Goal: Understand process/instructions

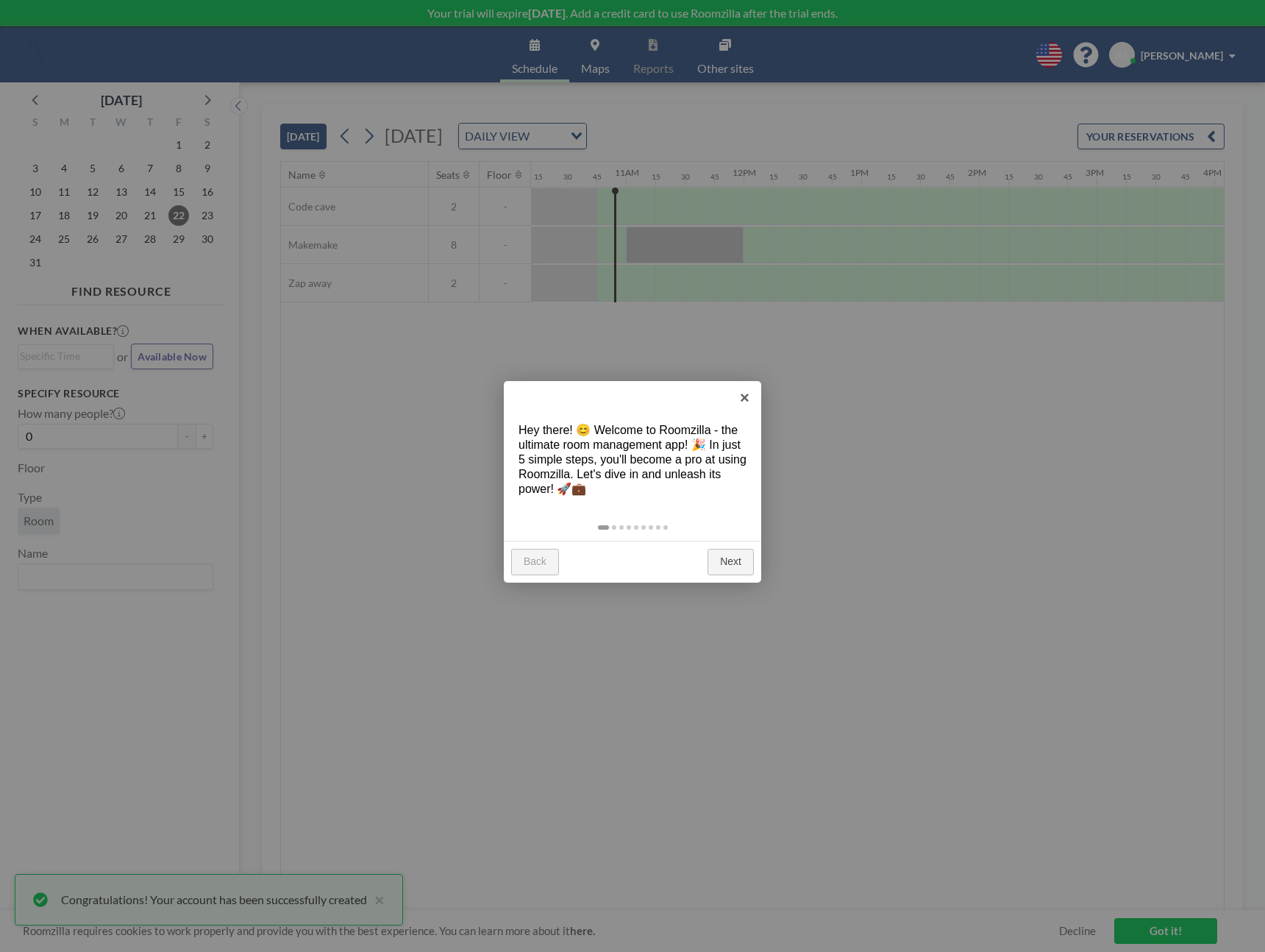
scroll to position [0, 1236]
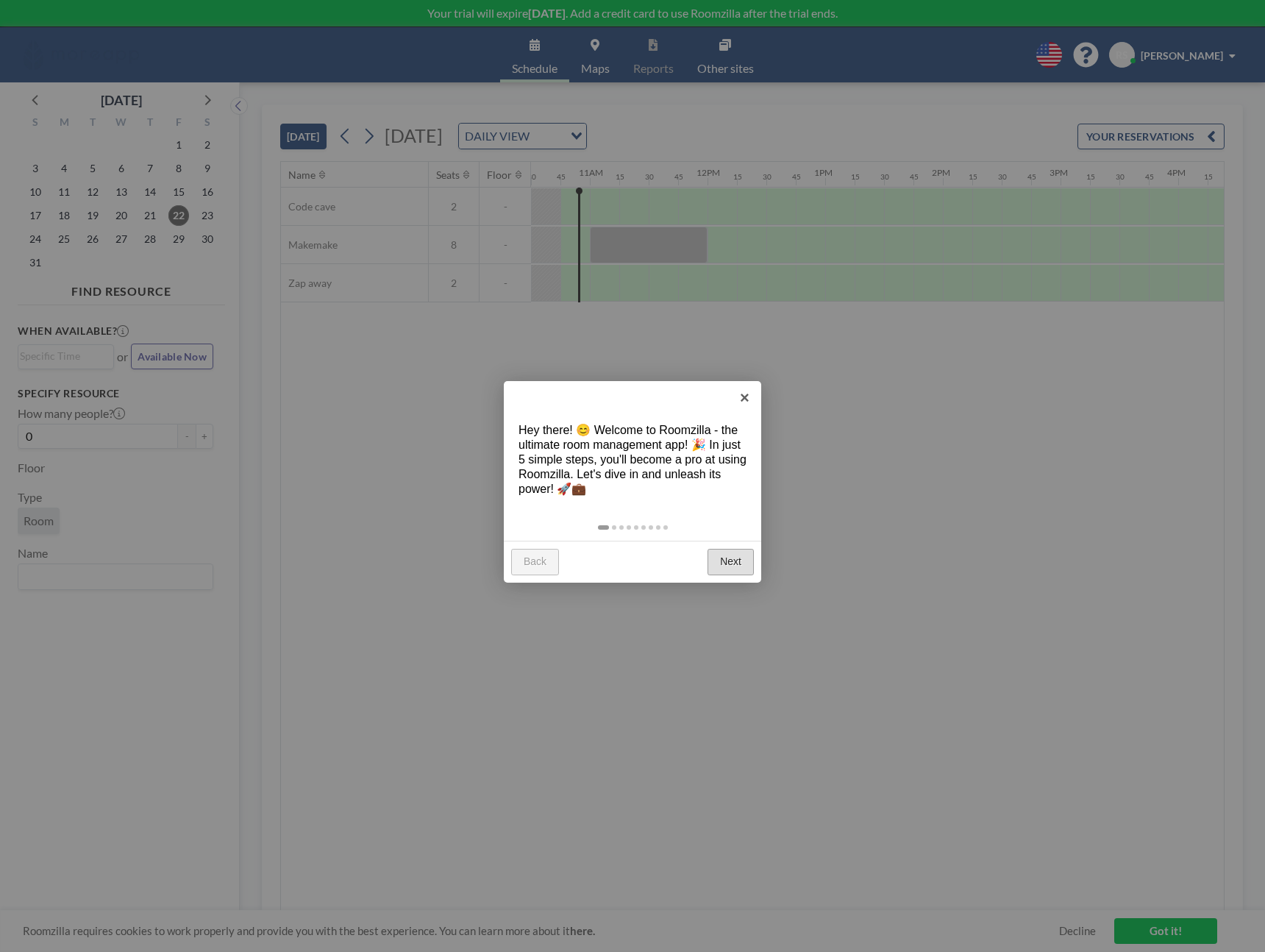
click at [741, 565] on link "Next" at bounding box center [731, 561] width 47 height 27
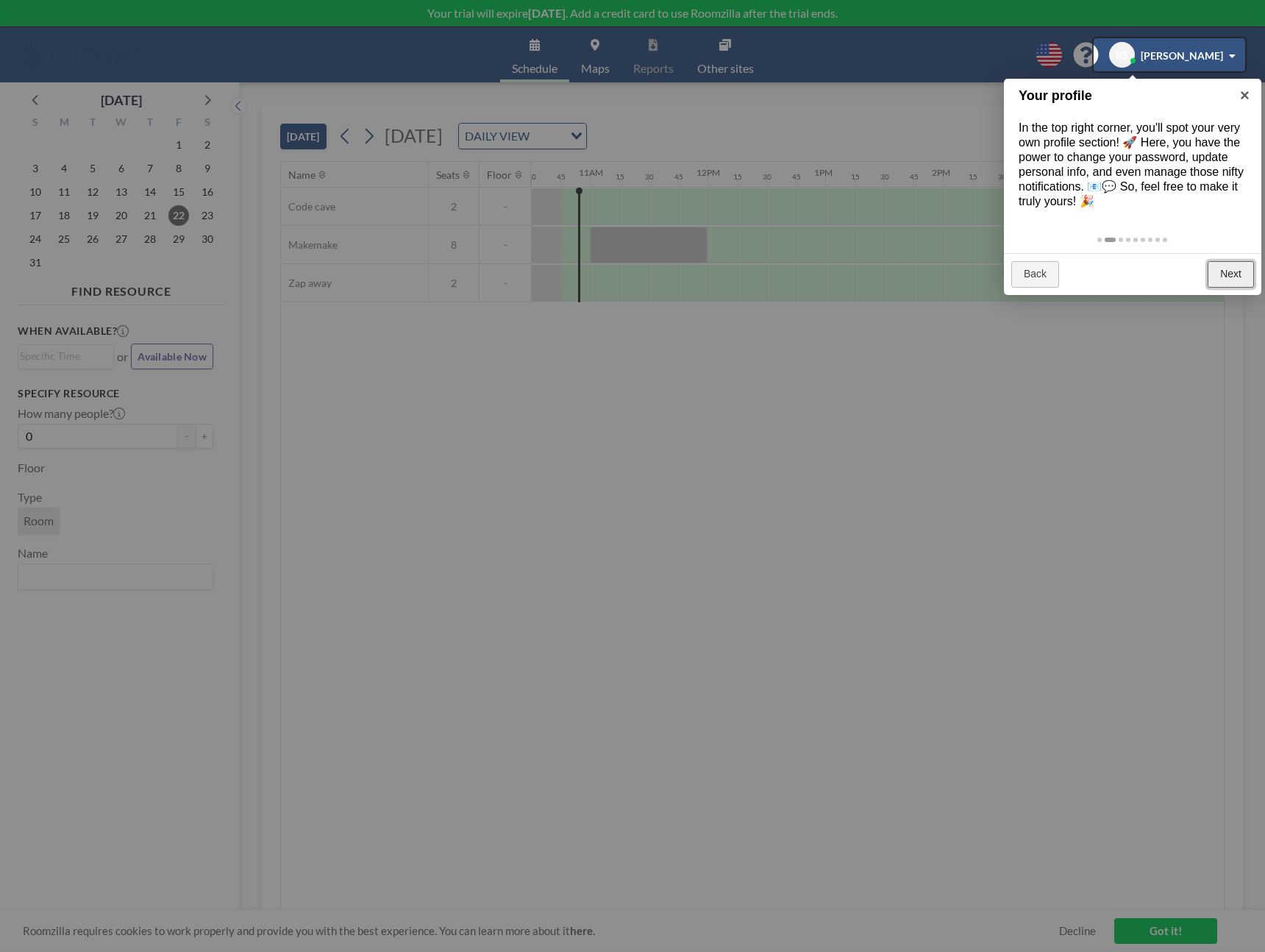
click at [1228, 272] on link "Next" at bounding box center [1231, 274] width 47 height 27
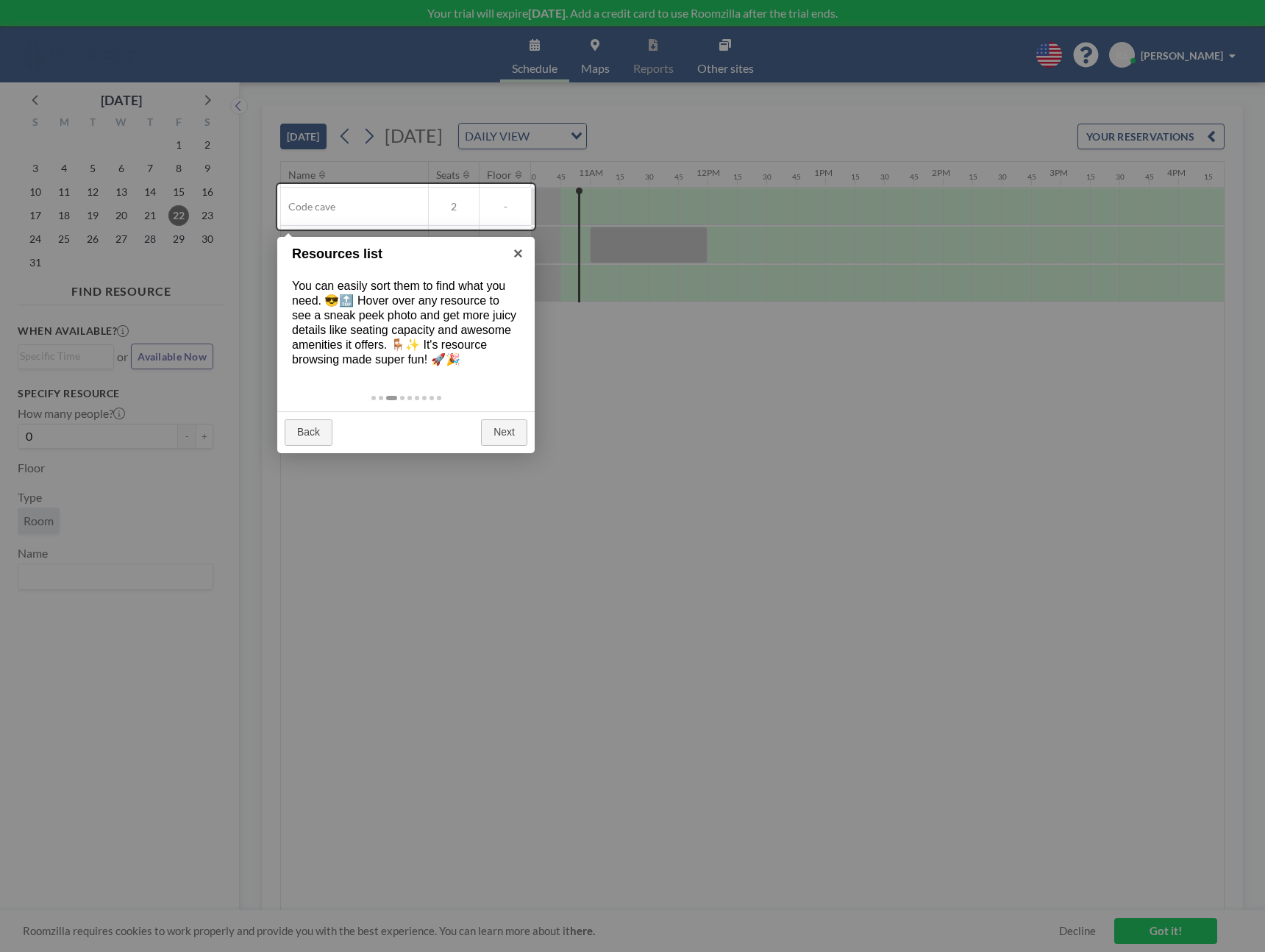
click at [508, 452] on div "Back Next" at bounding box center [406, 432] width 257 height 42
click at [511, 433] on link "Next" at bounding box center [504, 432] width 47 height 27
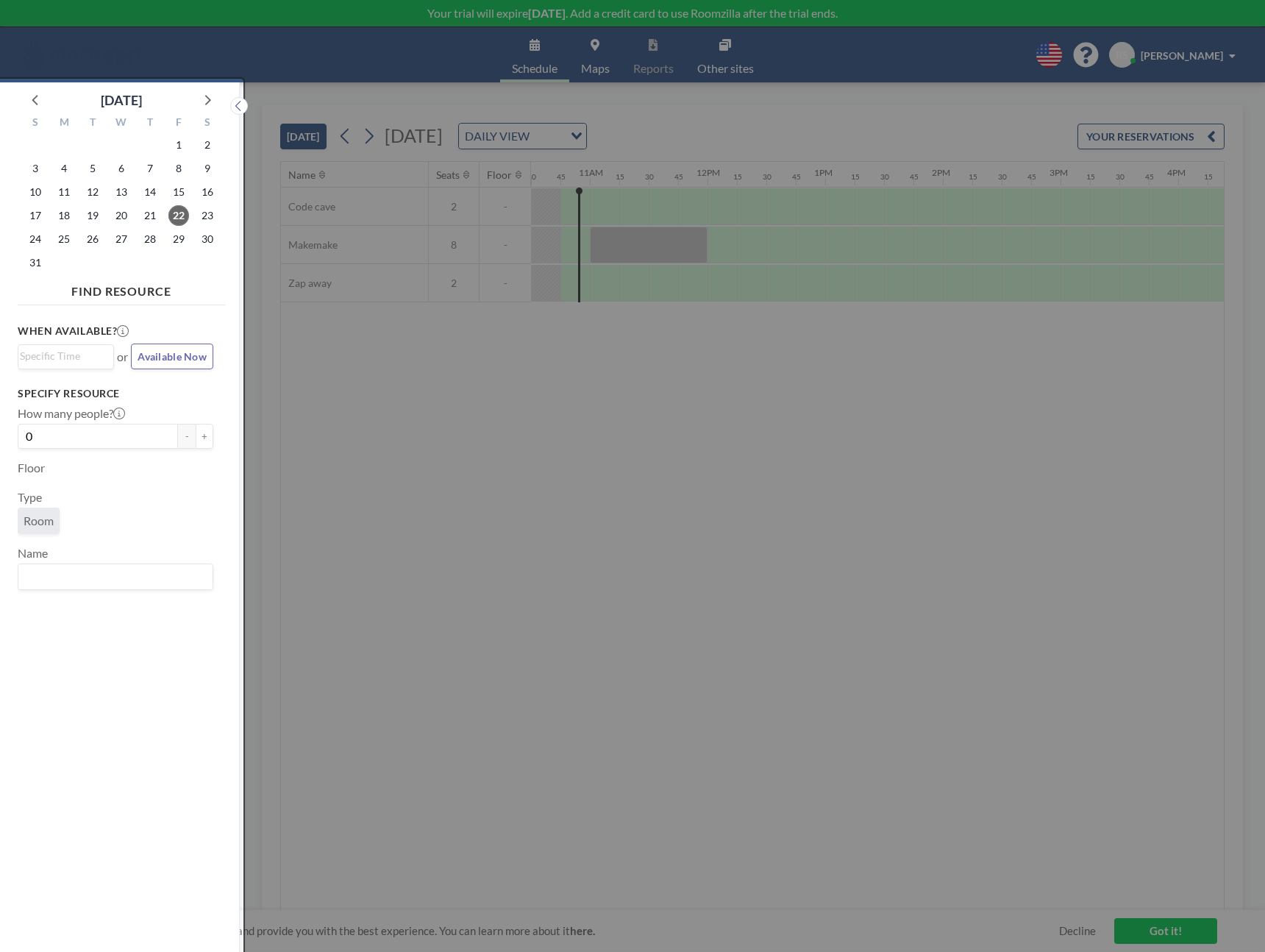
scroll to position [4, 0]
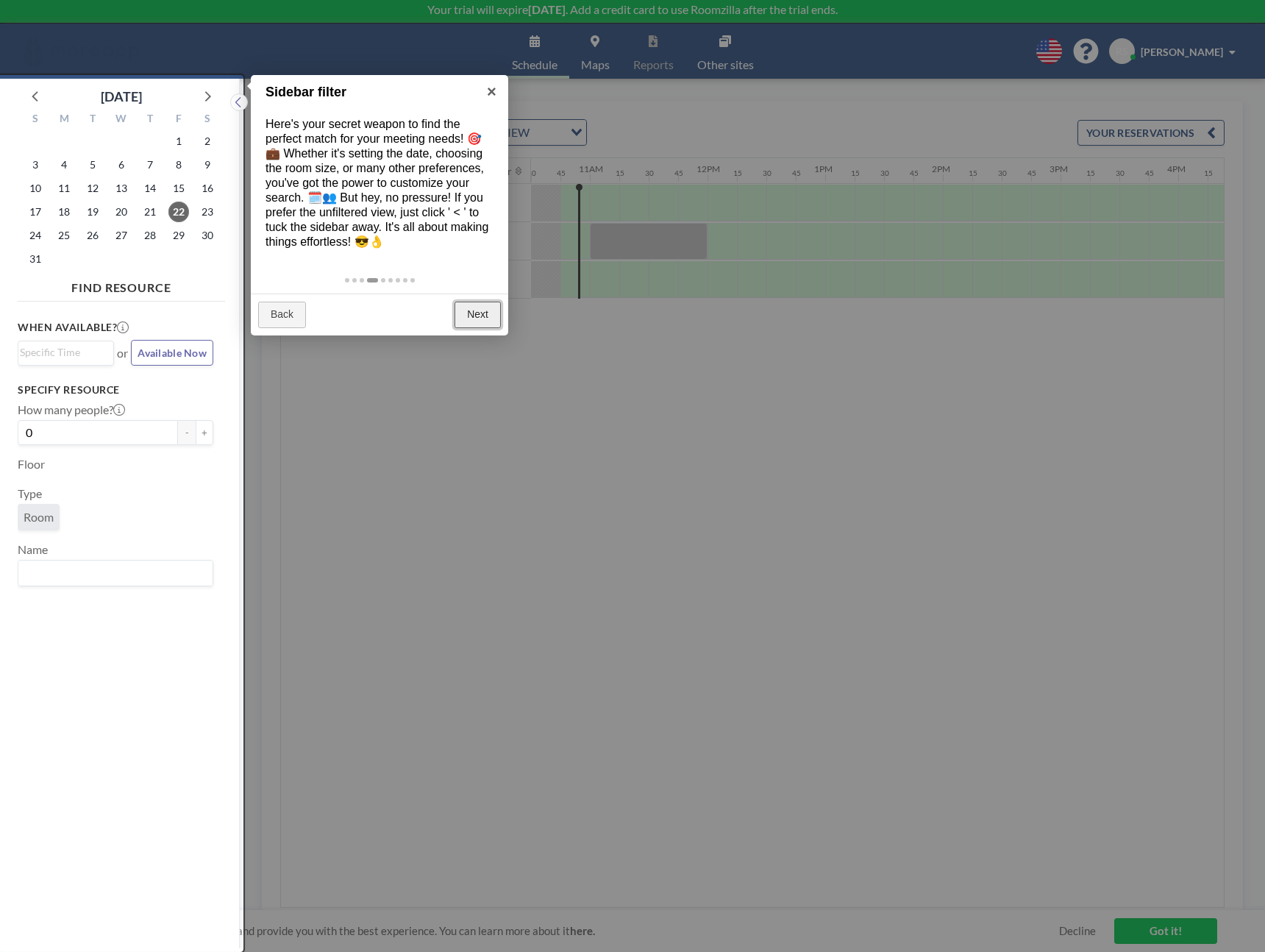
click at [500, 316] on link "Next" at bounding box center [478, 314] width 47 height 27
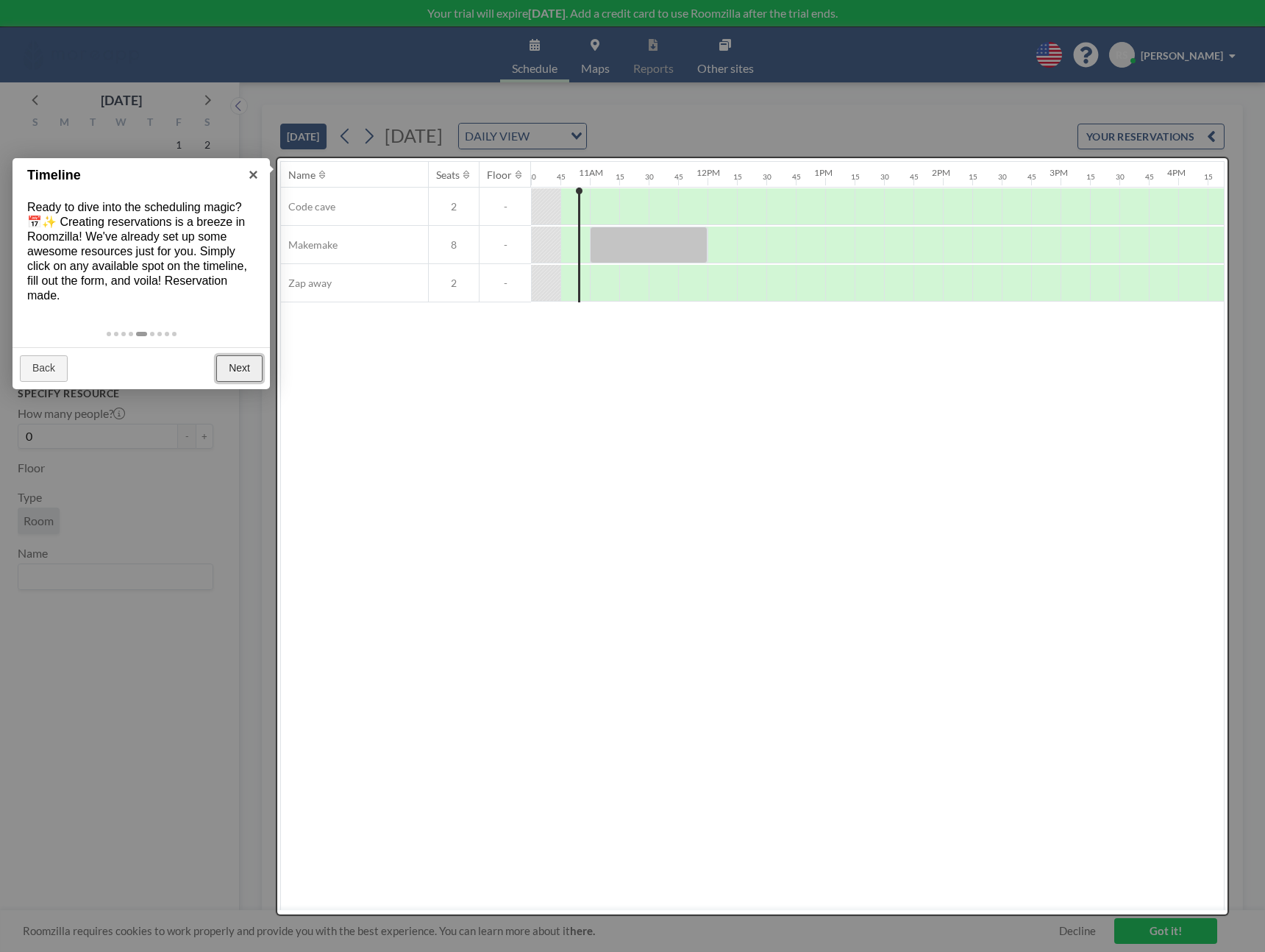
click at [221, 378] on link "Next" at bounding box center [240, 368] width 47 height 27
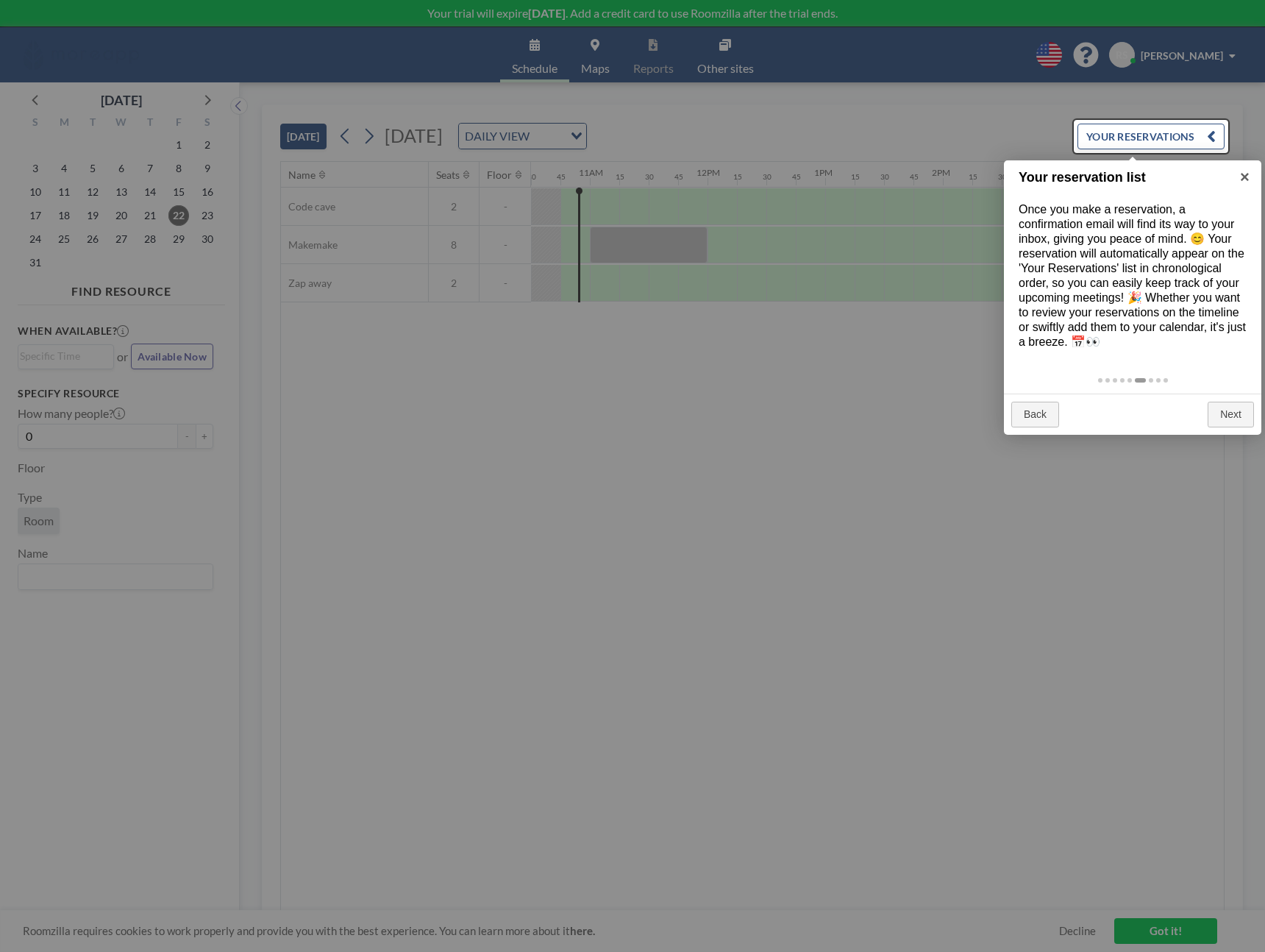
click at [1206, 404] on div "Back Next" at bounding box center [1133, 414] width 257 height 42
click at [1233, 421] on link "Next" at bounding box center [1231, 414] width 47 height 27
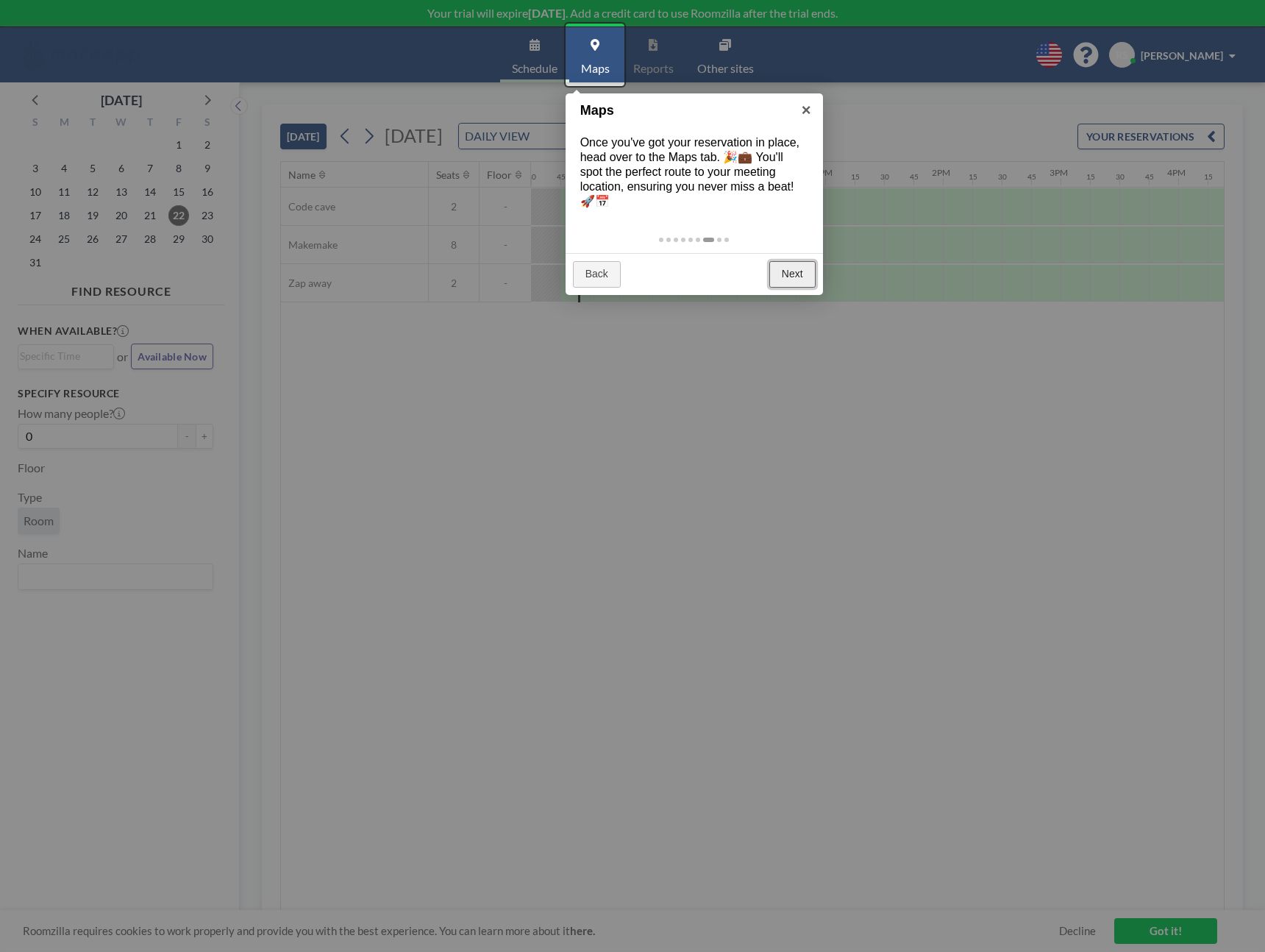
click at [800, 277] on link "Next" at bounding box center [793, 274] width 47 height 27
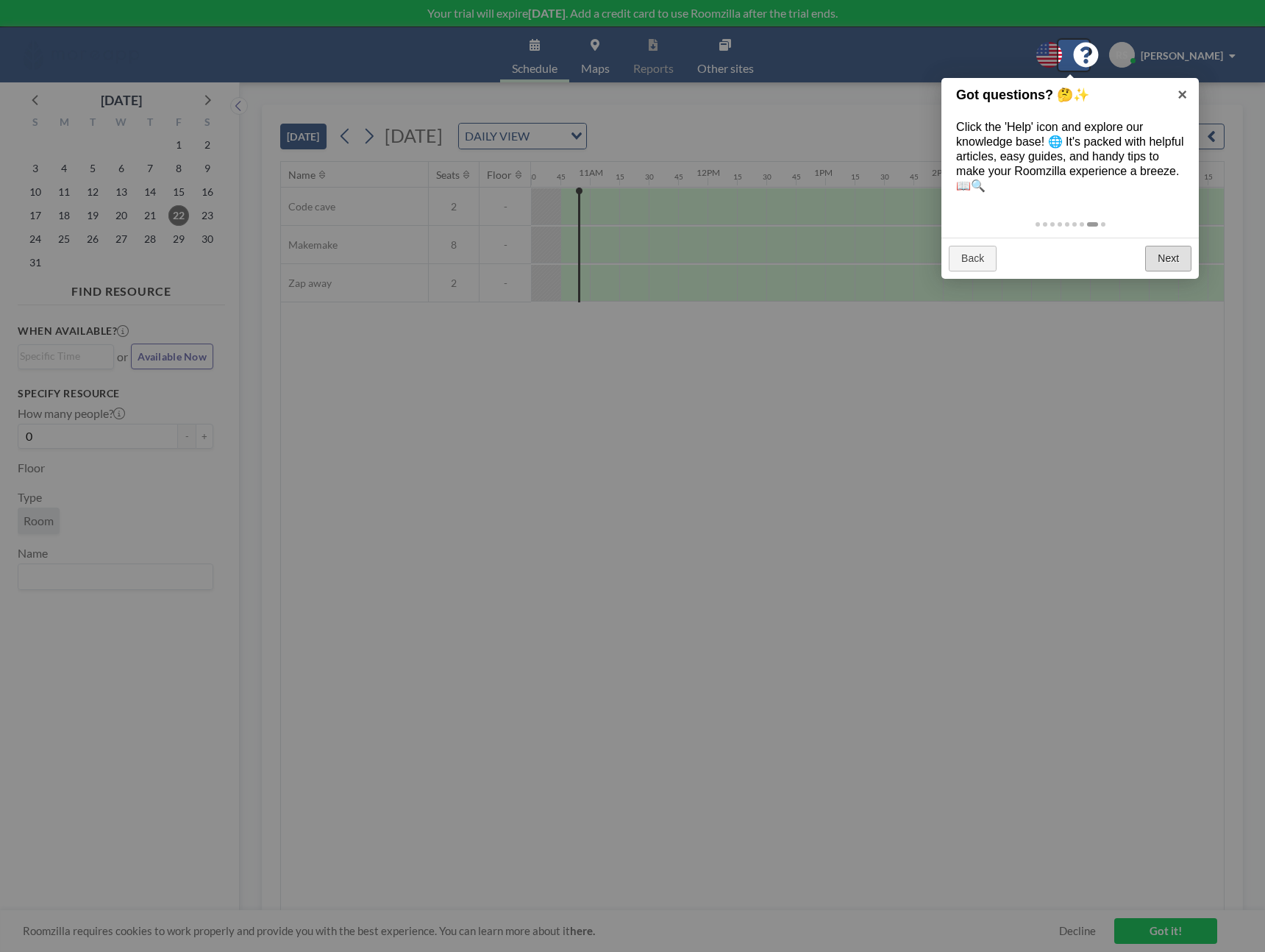
click at [800, 277] on div at bounding box center [632, 476] width 1265 height 952
click at [1162, 257] on link "Next" at bounding box center [1168, 259] width 47 height 27
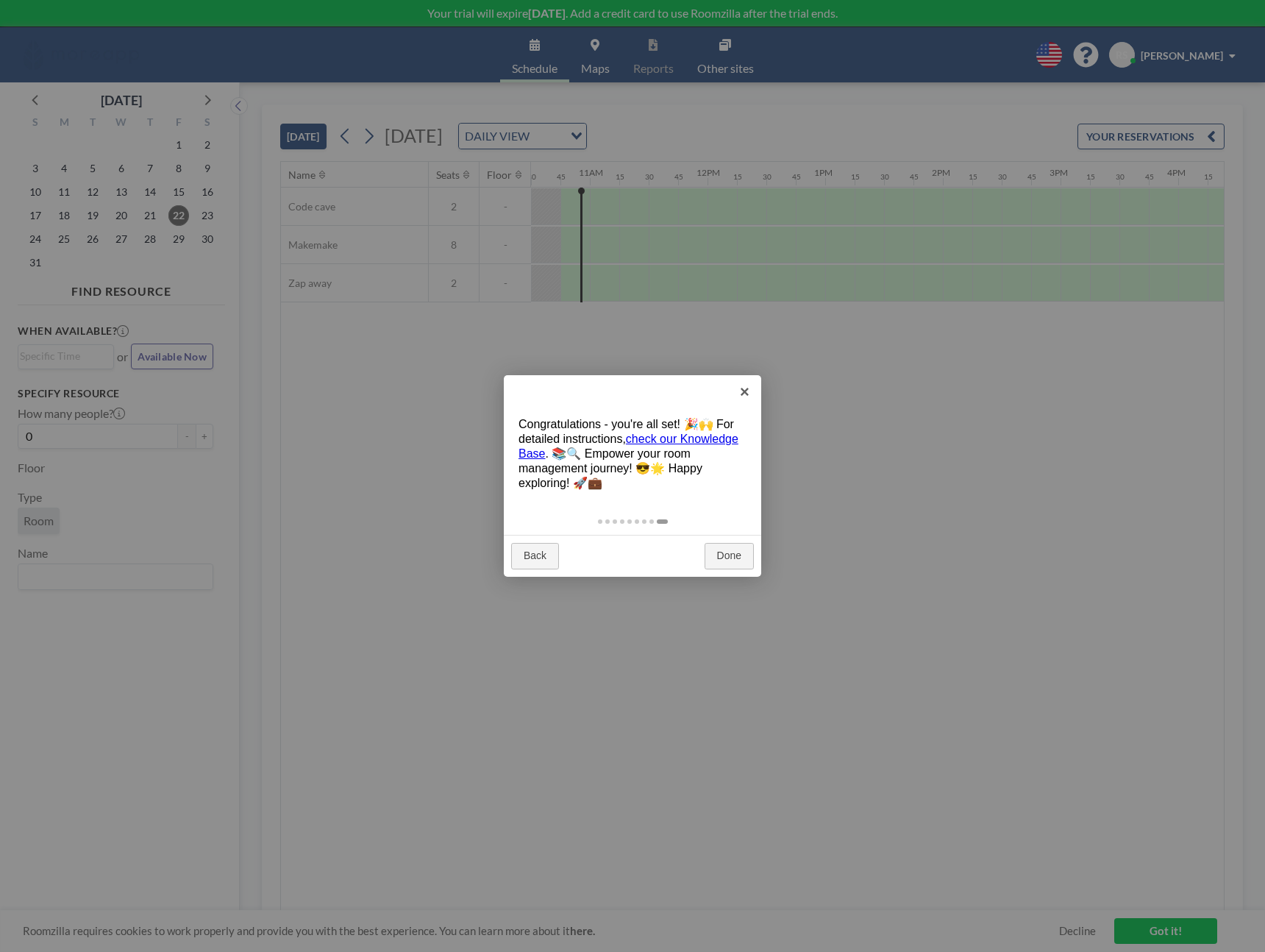
click at [756, 559] on div "Back Done" at bounding box center [633, 556] width 257 height 42
click at [730, 559] on link "Done" at bounding box center [729, 556] width 49 height 27
